Goal: Information Seeking & Learning: Understand process/instructions

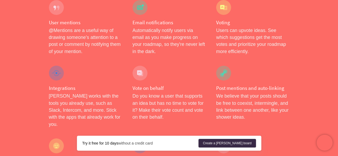
scroll to position [825, 0]
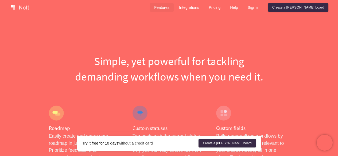
scroll to position [0, 0]
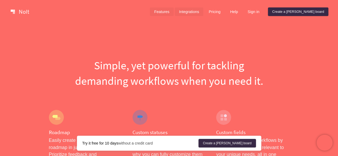
click at [203, 15] on link "Integrations" at bounding box center [189, 11] width 29 height 9
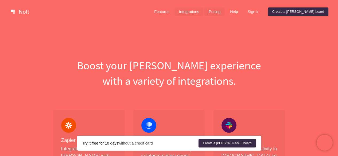
click at [224, 13] on link "Pricing" at bounding box center [214, 11] width 20 height 9
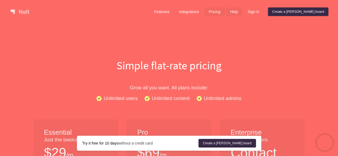
click at [242, 14] on link "Help" at bounding box center [233, 11] width 17 height 9
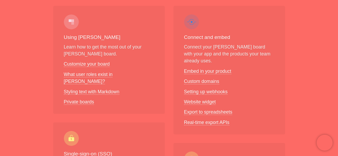
scroll to position [89, 0]
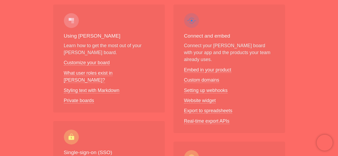
click at [0, 0] on link "Identifying users with SSO" at bounding box center [0, 0] width 0 height 0
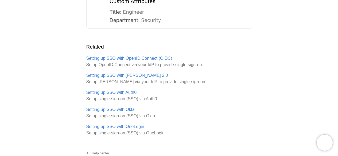
scroll to position [973, 0]
